Goal: Complete application form

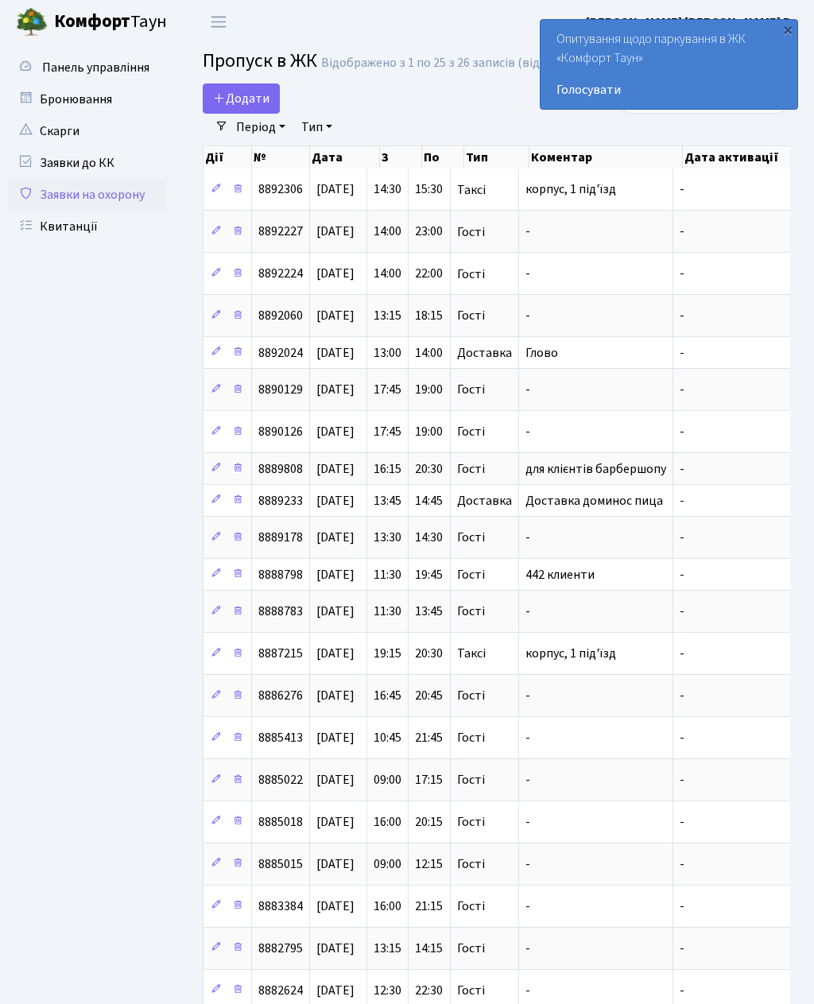
select select "25"
click at [238, 99] on span "Додати" at bounding box center [241, 98] width 56 height 17
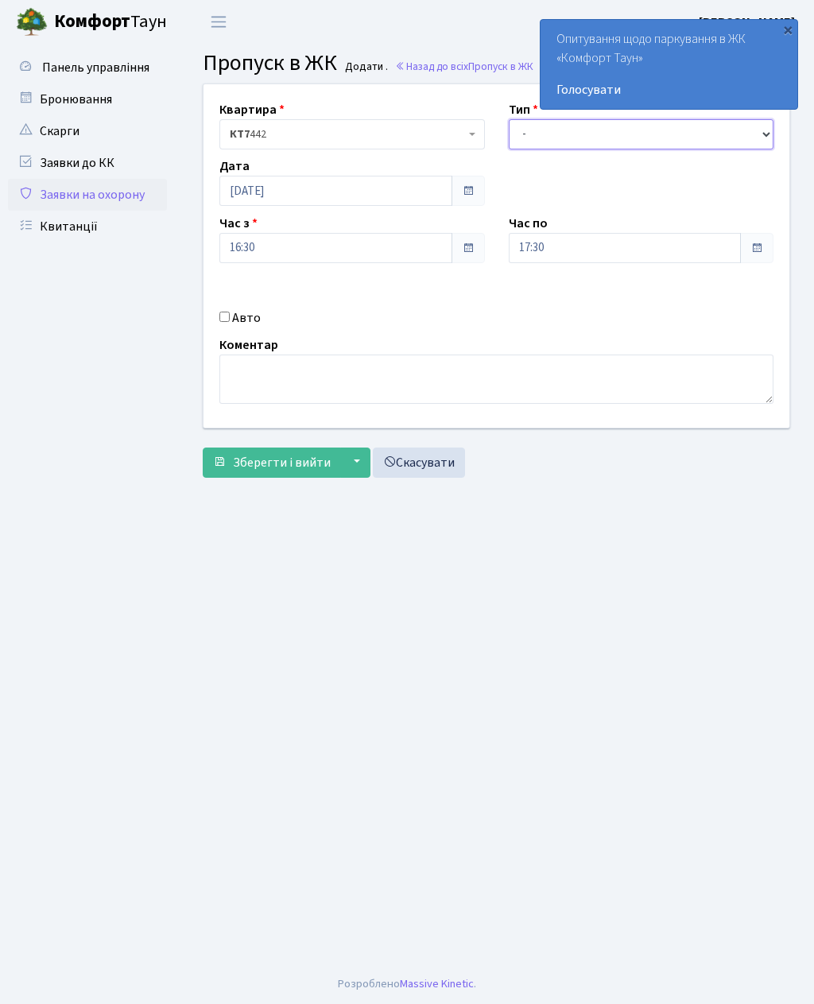
click at [527, 142] on select "- Доставка Таксі Гості Сервіс" at bounding box center [642, 134] width 266 height 30
select select "3"
click at [541, 250] on input "17:30" at bounding box center [625, 248] width 233 height 30
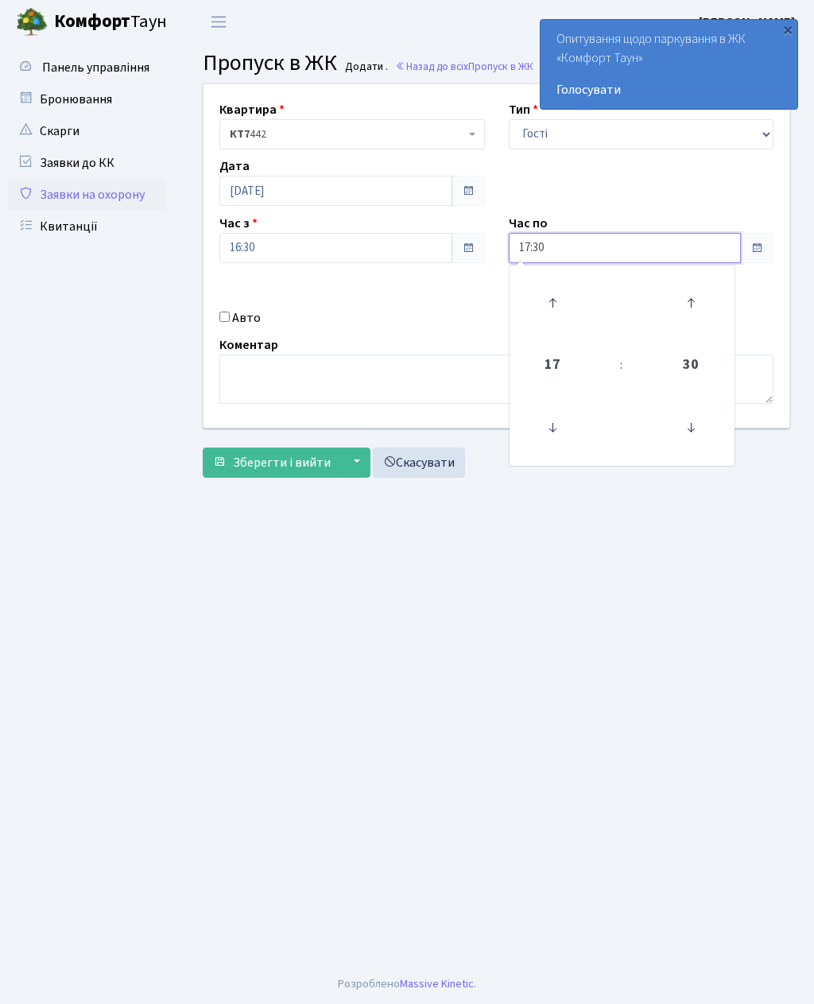
click at [548, 287] on icon at bounding box center [552, 303] width 43 height 43
click at [559, 295] on icon at bounding box center [552, 303] width 43 height 43
type input "19:30"
click at [471, 579] on main "Admin Пропуск в ЖК Додати Пропуск в ЖК Додати . Назад до всіх Пропуск в ЖК Квар…" at bounding box center [496, 504] width 635 height 921
click at [227, 312] on input "Авто" at bounding box center [224, 317] width 10 height 10
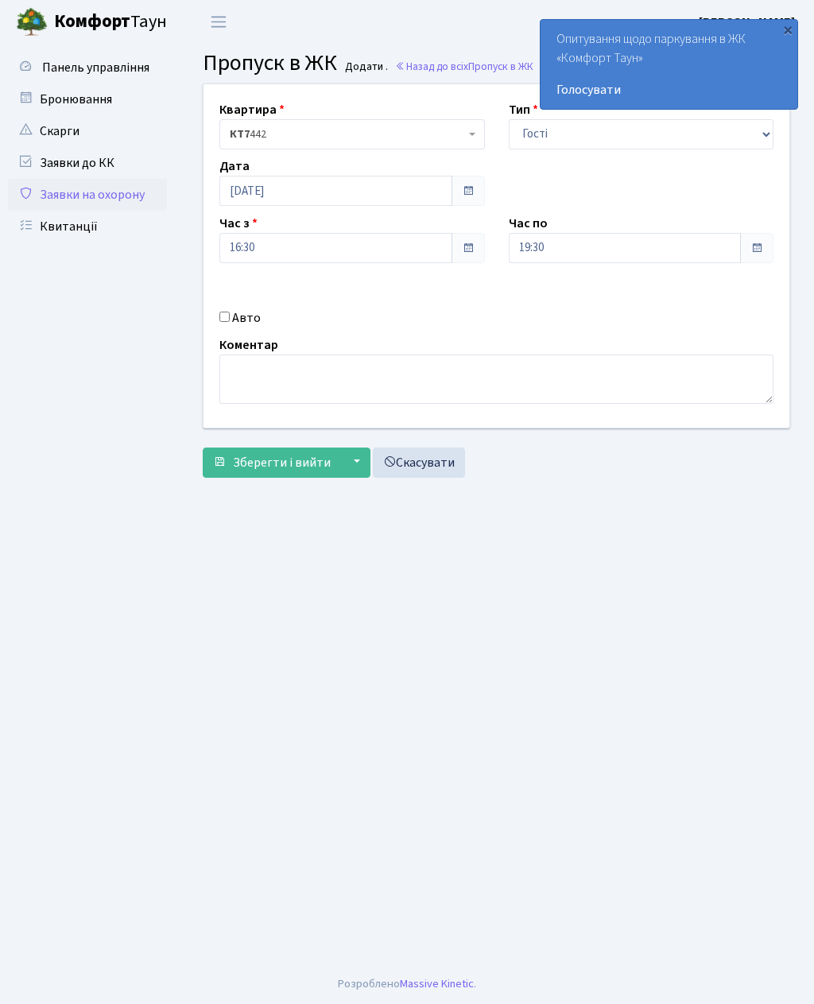
checkbox input "true"
type input "KA6402OP"
click at [245, 461] on span "Зберегти і вийти" at bounding box center [282, 462] width 98 height 17
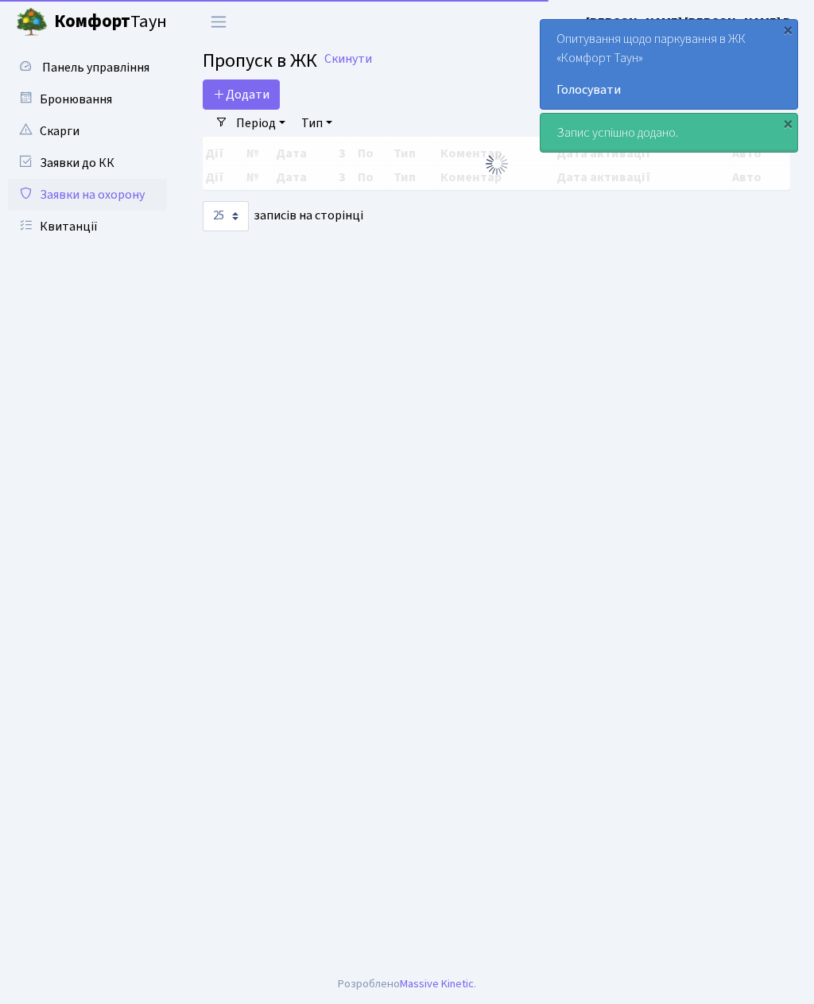
select select "25"
